Goal: Find specific page/section: Find specific page/section

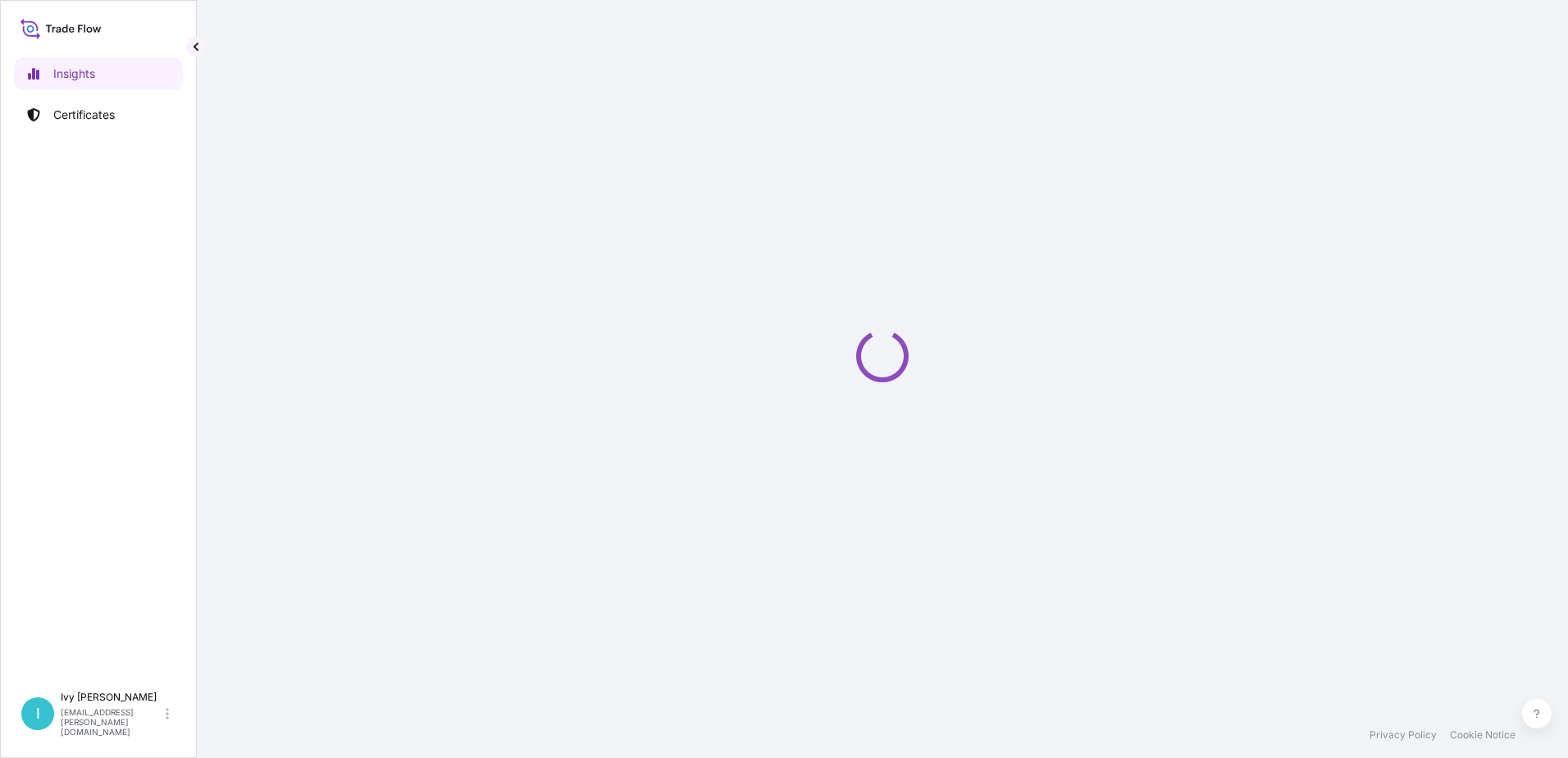
select select "2025"
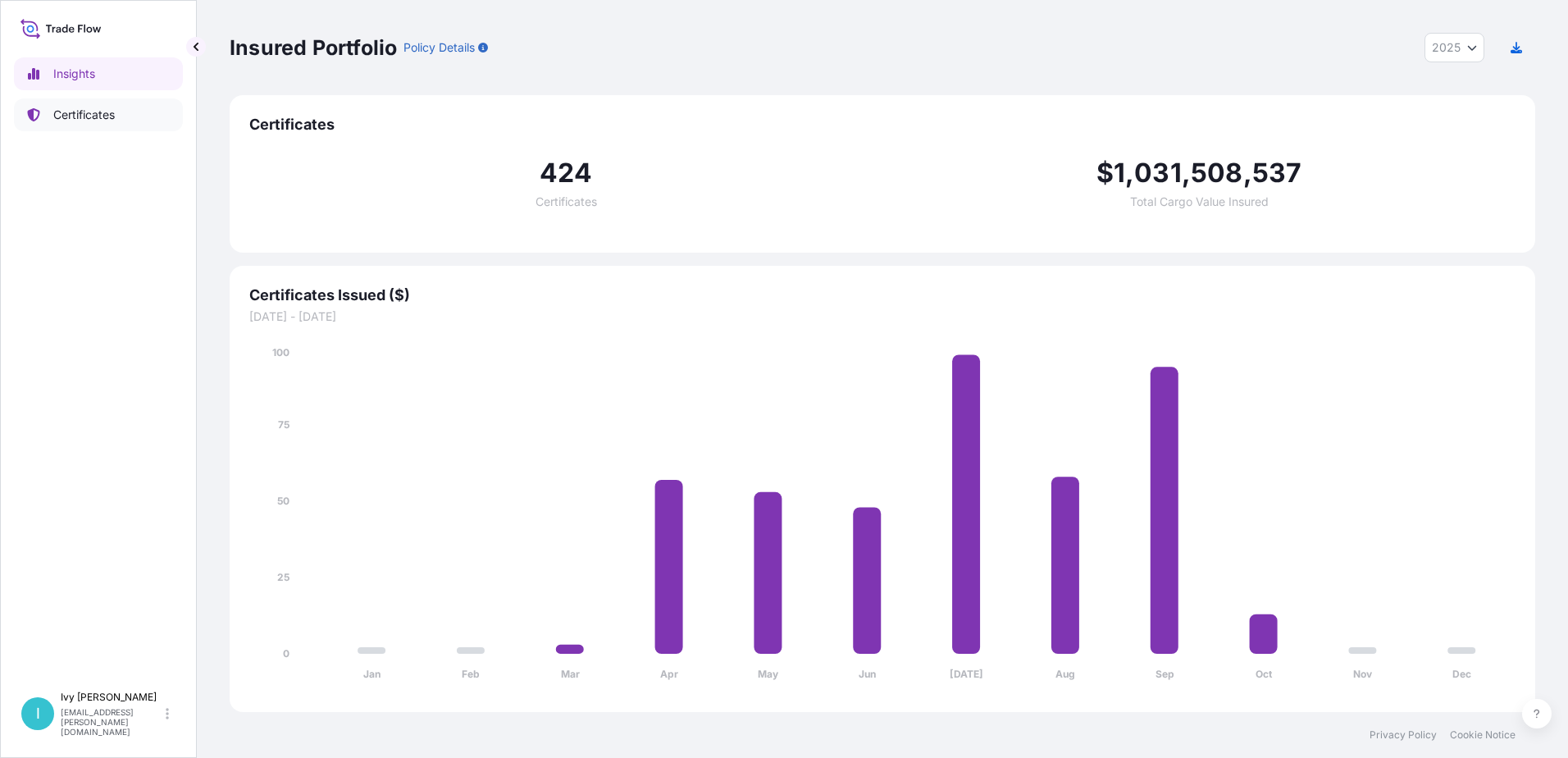
click at [77, 110] on p "Certificates" at bounding box center [84, 115] width 61 height 17
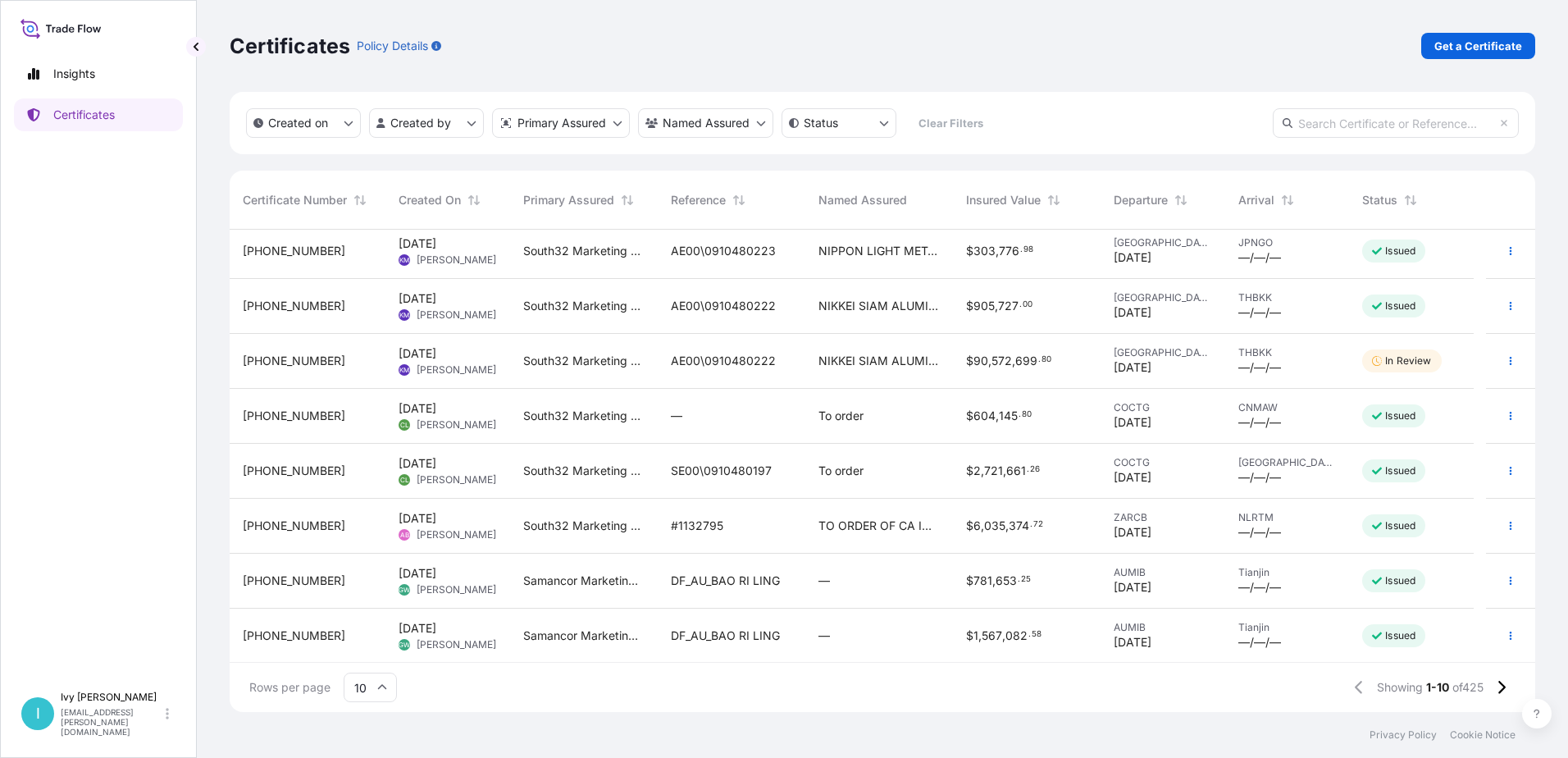
scroll to position [118, 0]
click at [471, 127] on html "Insights Certificates I [PERSON_NAME] [EMAIL_ADDRESS][PERSON_NAME][DOMAIN_NAME]…" at bounding box center [784, 379] width 1568 height 758
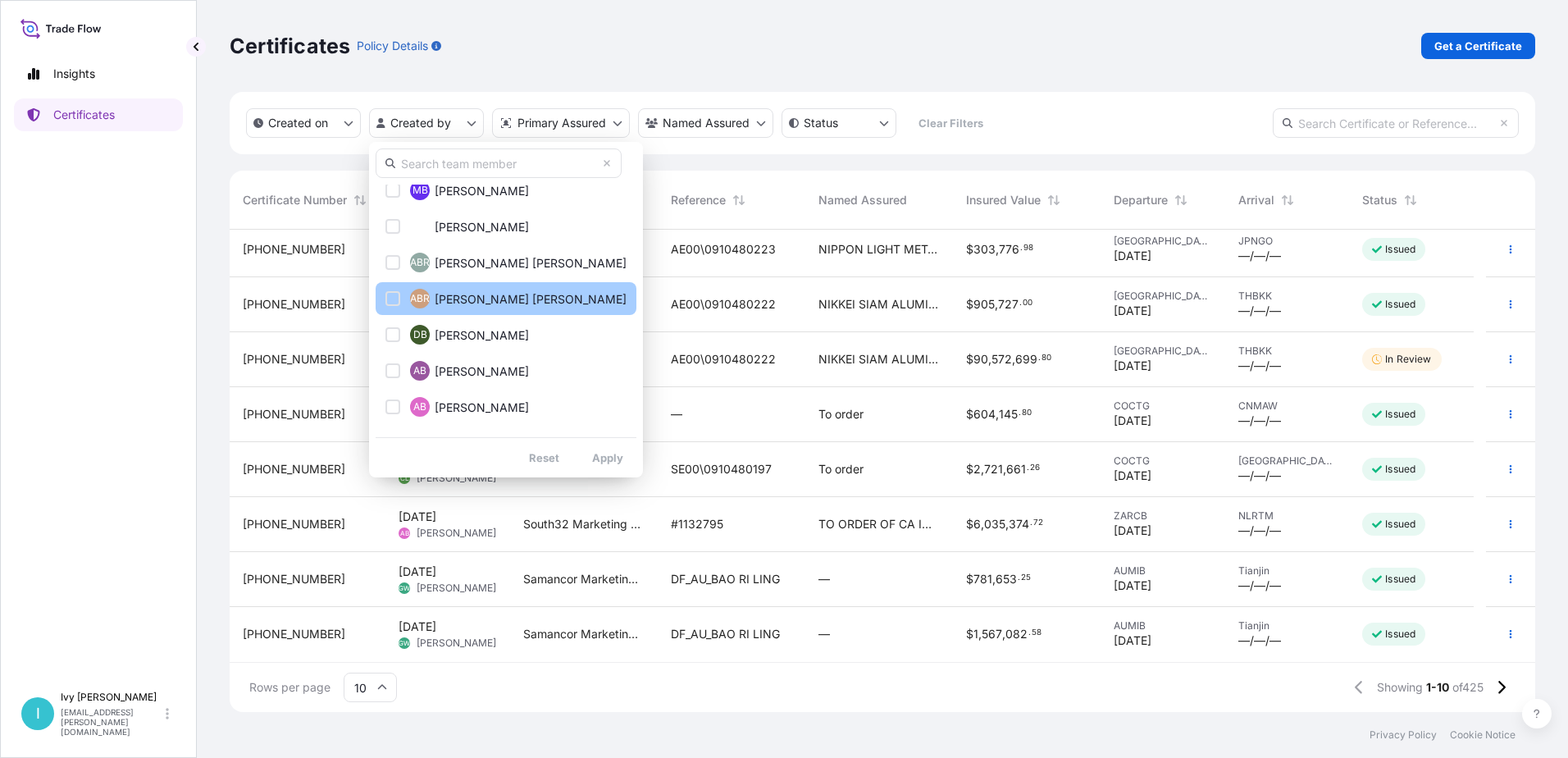
scroll to position [82, 0]
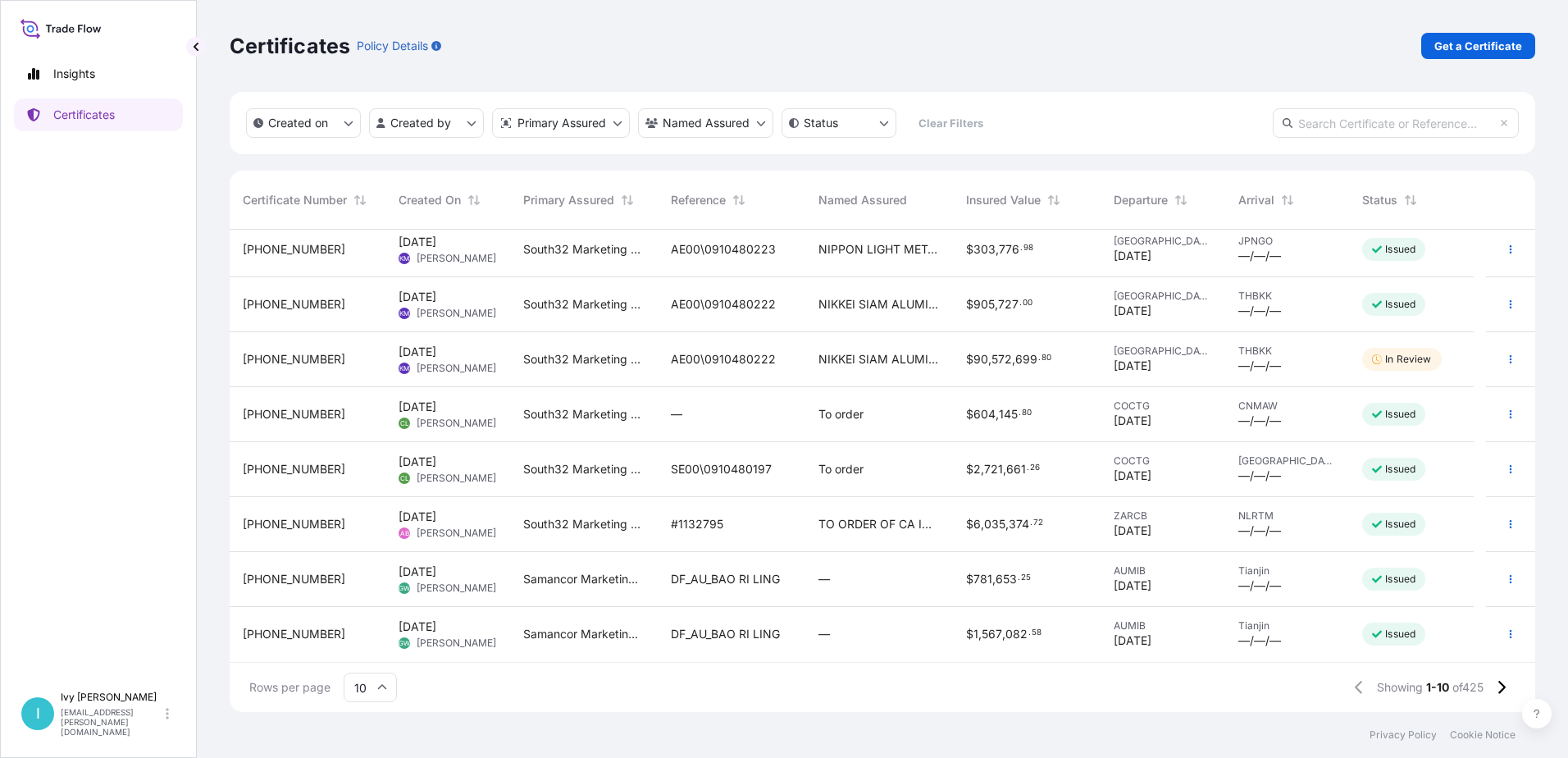
click at [966, 55] on html "Insights Certificates I [PERSON_NAME] [EMAIL_ADDRESS][PERSON_NAME][DOMAIN_NAME]…" at bounding box center [784, 379] width 1568 height 758
click at [473, 122] on html "Insights Certificates I [PERSON_NAME] [EMAIL_ADDRESS][PERSON_NAME][DOMAIN_NAME]…" at bounding box center [784, 379] width 1568 height 758
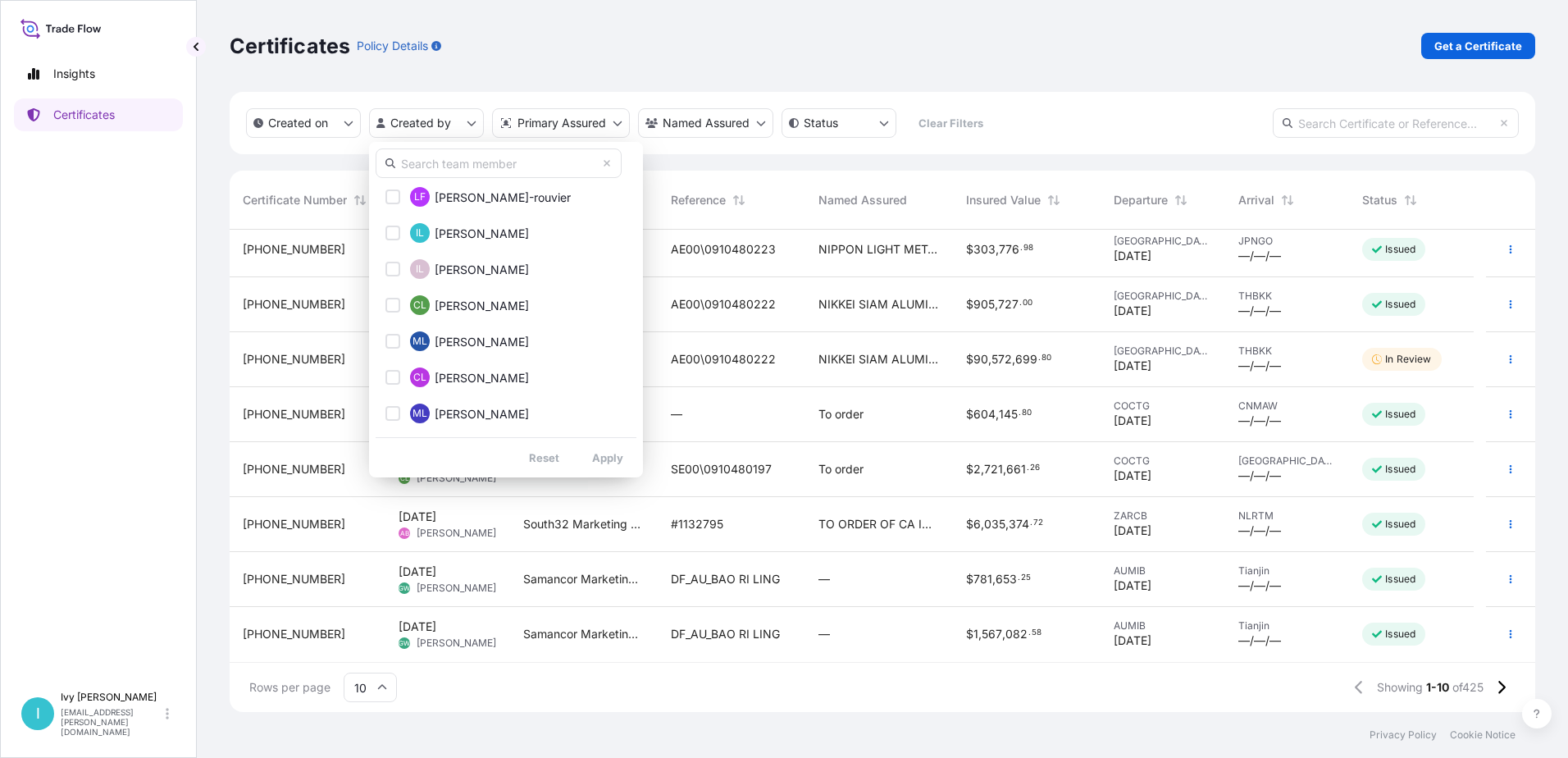
scroll to position [656, 0]
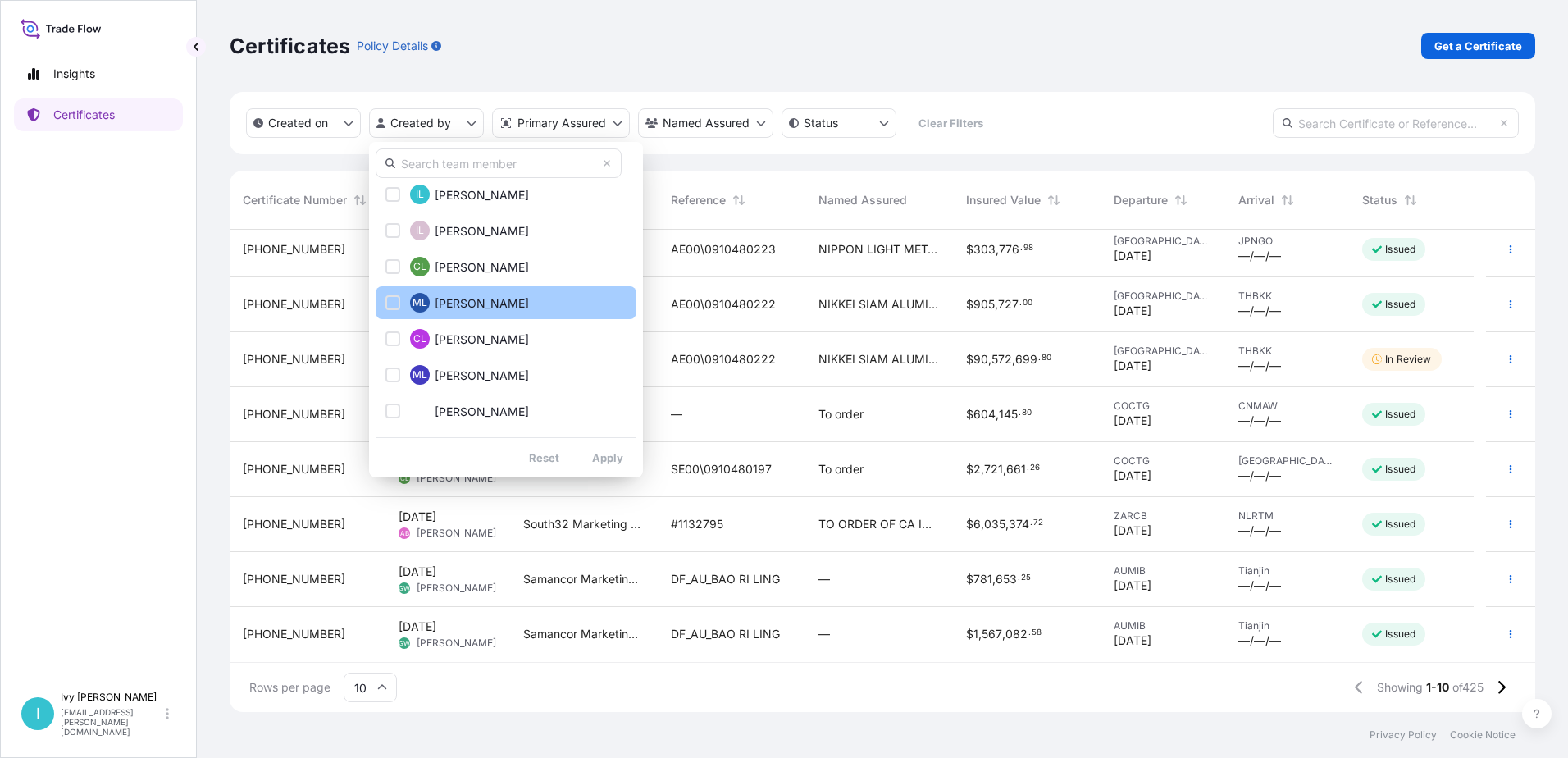
click at [465, 300] on span "[PERSON_NAME]" at bounding box center [482, 304] width 94 height 17
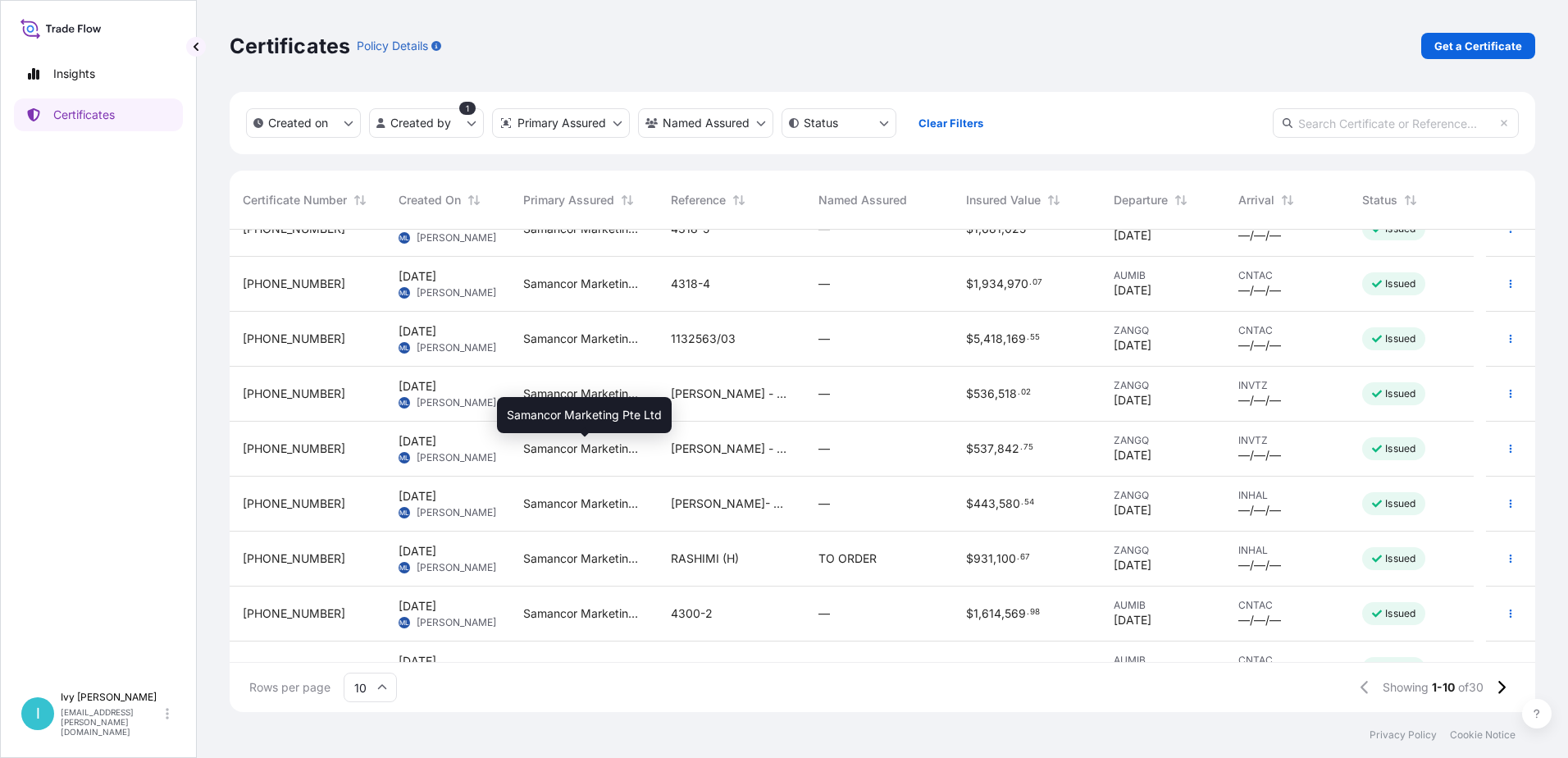
scroll to position [0, 0]
